Goal: Obtain resource: Obtain resource

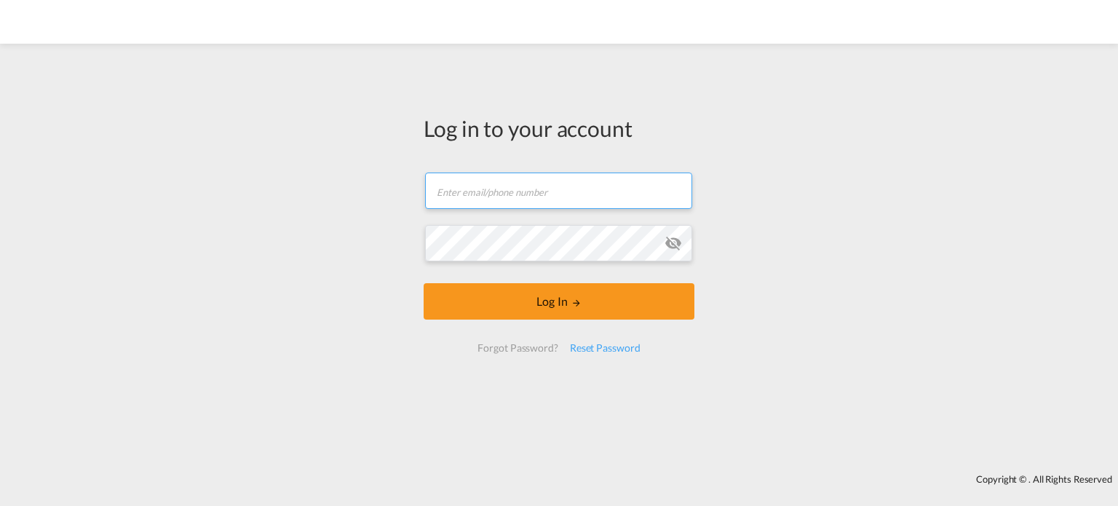
type input "[EMAIL_ADDRESS][DOMAIN_NAME]"
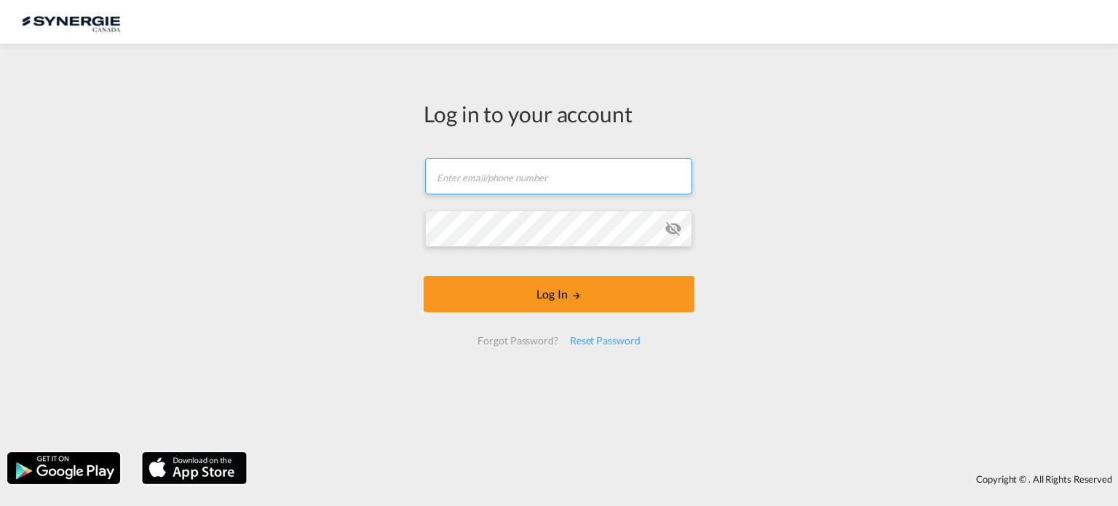
click at [571, 175] on input "text" at bounding box center [558, 176] width 267 height 36
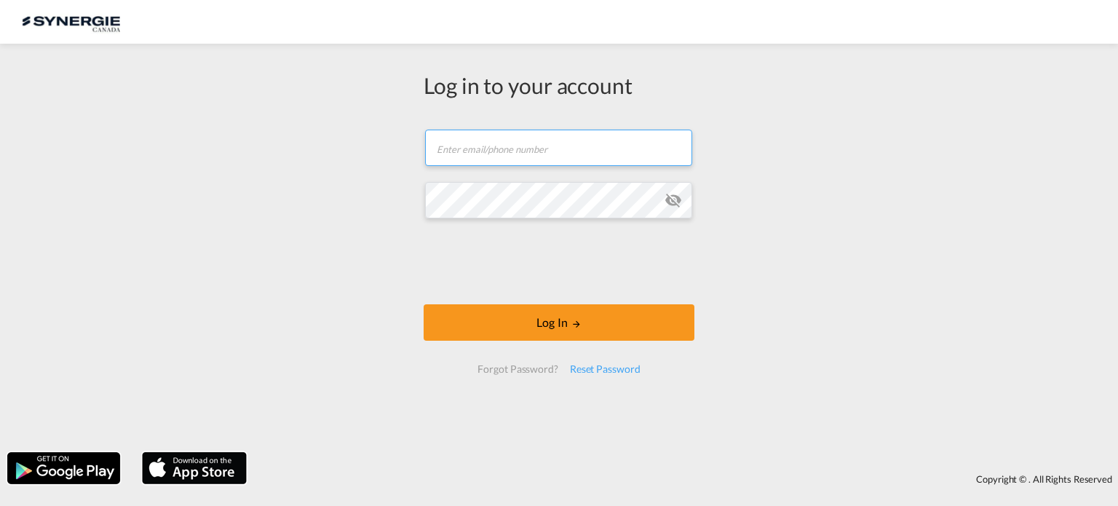
type input "[EMAIL_ADDRESS][DOMAIN_NAME]"
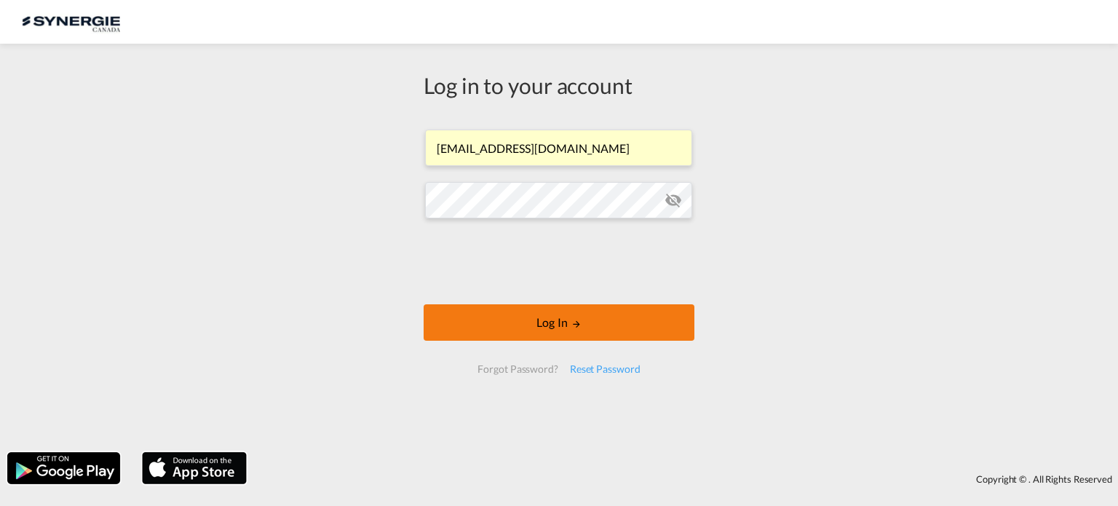
click at [564, 319] on button "Log In" at bounding box center [559, 322] width 271 height 36
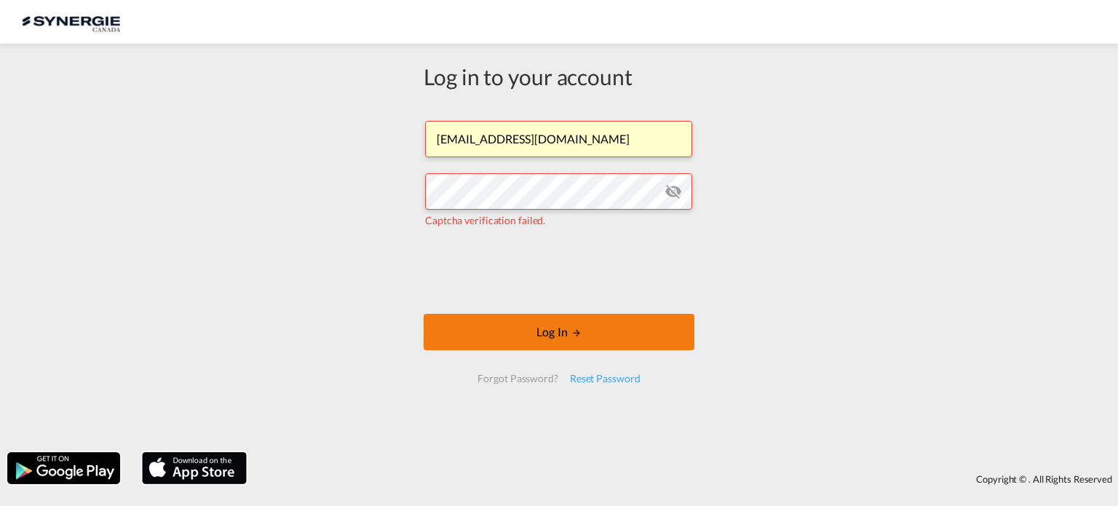
click at [552, 333] on button "Log In" at bounding box center [559, 332] width 271 height 36
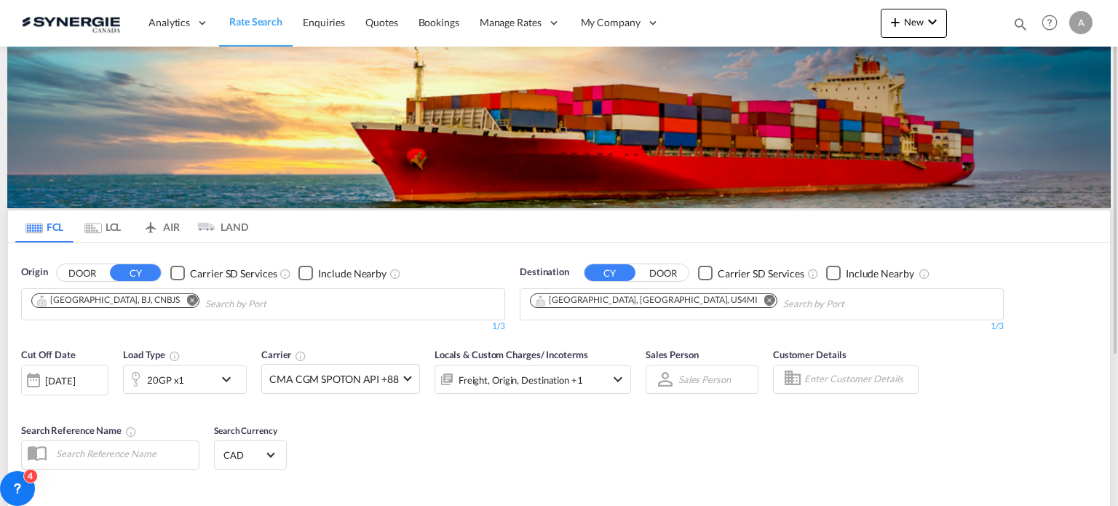
click at [1024, 20] on md-icon "icon-magnify" at bounding box center [1020, 24] width 16 height 16
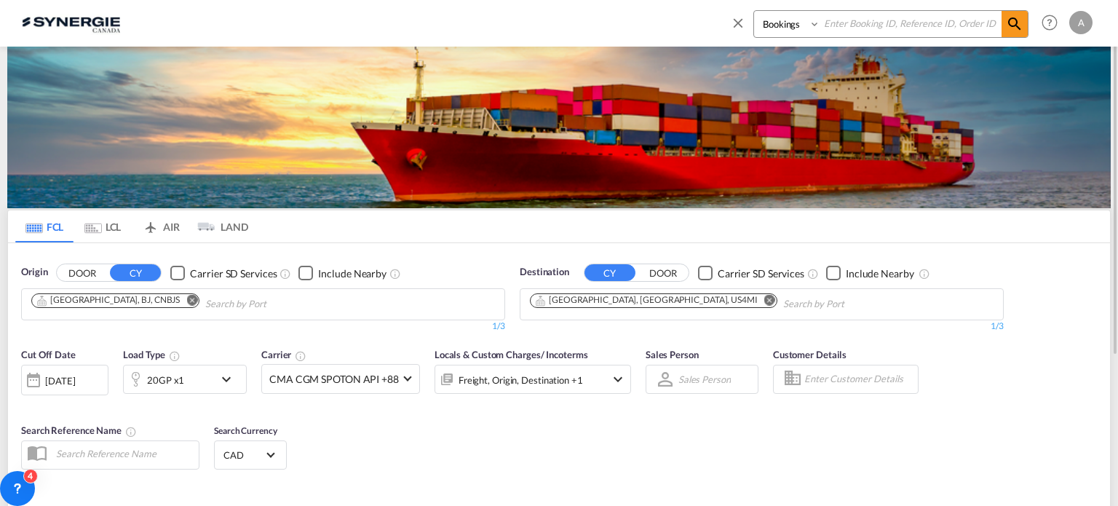
click at [910, 25] on input at bounding box center [910, 23] width 181 height 25
type input "13823"
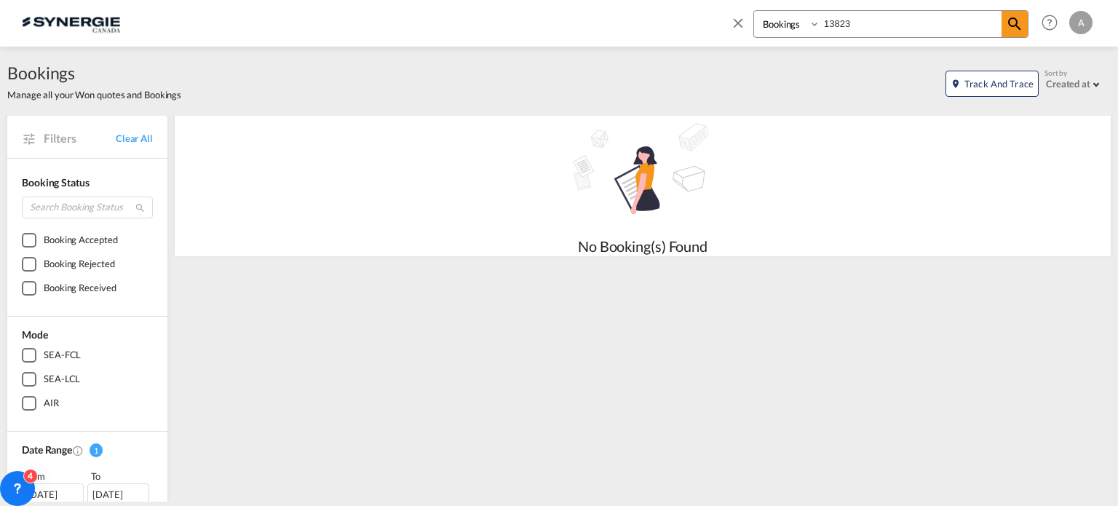
click at [859, 23] on input "13823" at bounding box center [910, 23] width 181 height 25
drag, startPoint x: 859, startPoint y: 23, endPoint x: 541, endPoint y: 72, distance: 322.6
click at [555, 72] on md-content "Bookings Quotes Enquiries 13823 Help Resources Product Release A My Profile Log…" at bounding box center [559, 253] width 1118 height 506
click at [795, 25] on select "Bookings Quotes Enquiries" at bounding box center [788, 24] width 69 height 26
select select "Quotes"
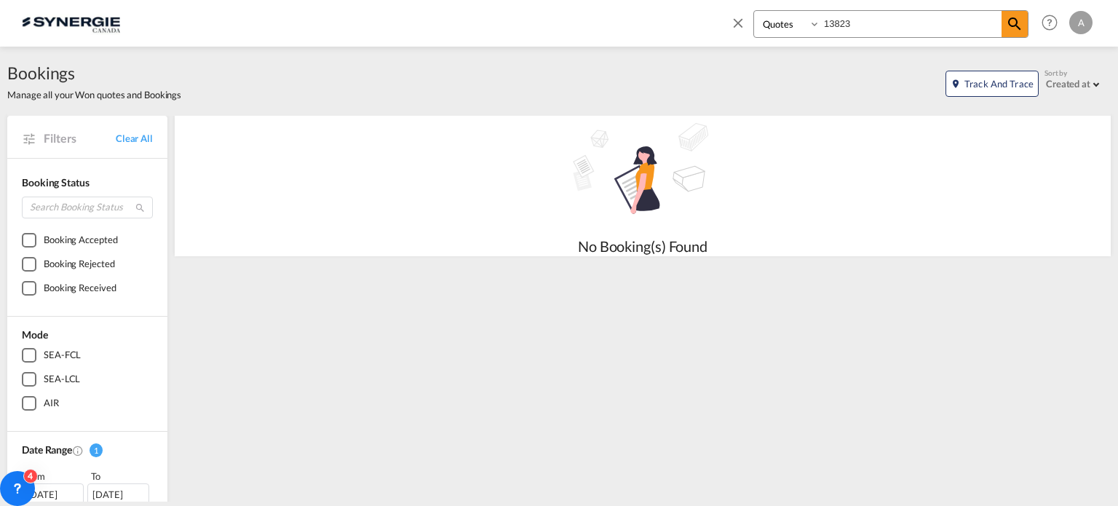
click at [754, 11] on select "Bookings Quotes Enquiries" at bounding box center [788, 24] width 69 height 26
click at [937, 25] on input "13823" at bounding box center [910, 23] width 181 height 25
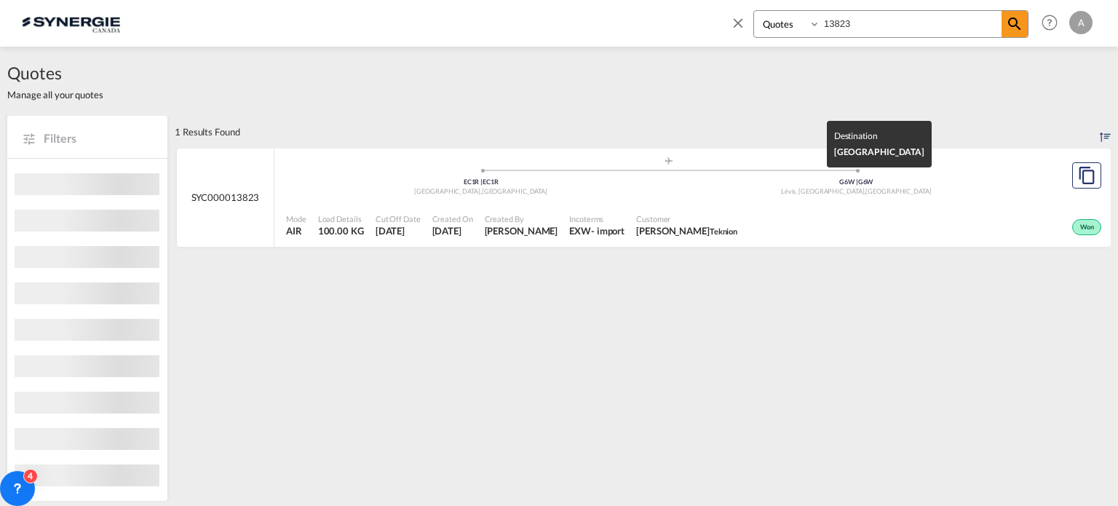
click at [768, 180] on div "G6W | G6W" at bounding box center [857, 182] width 376 height 9
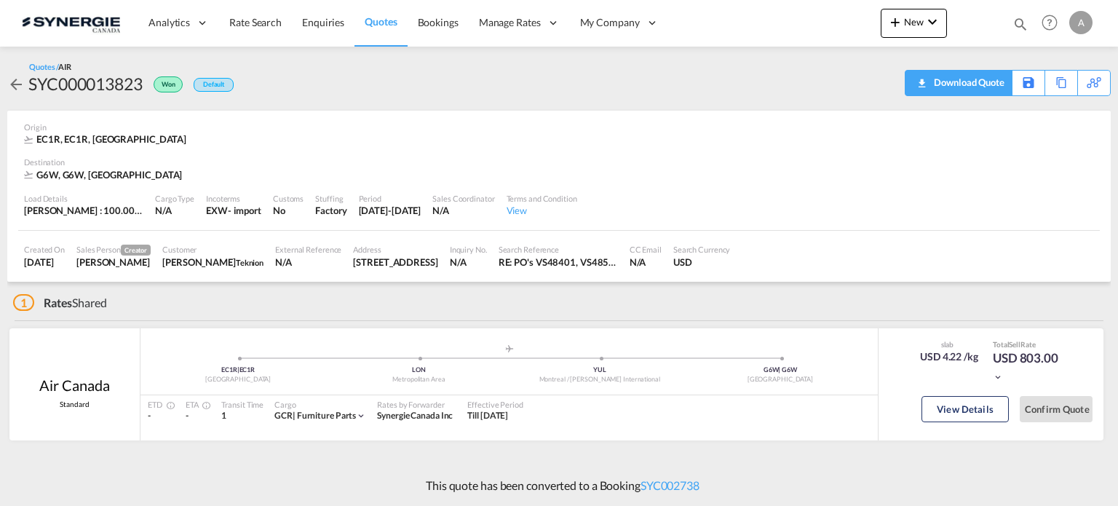
click at [987, 83] on div "Download Quote" at bounding box center [967, 82] width 74 height 23
